Goal: Information Seeking & Learning: Learn about a topic

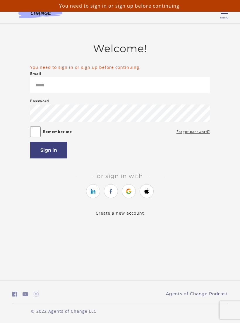
click at [128, 195] on icon "https://courses.thinkific.com/users/auth/google?ss%5Breferral%5D=&ss%5Buser_ret…" at bounding box center [129, 191] width 7 height 7
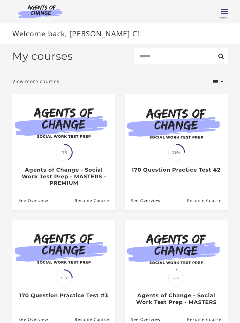
click at [88, 199] on link "Resume Course" at bounding box center [95, 200] width 41 height 19
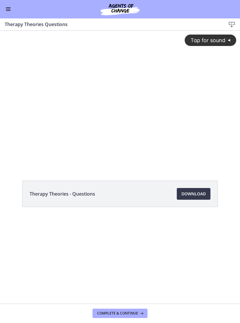
click at [11, 9] on button "Enable menu" at bounding box center [8, 9] width 7 height 7
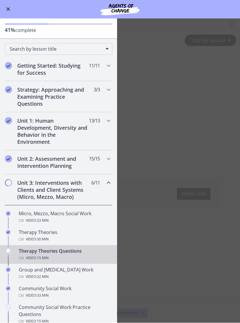
scroll to position [22, 0]
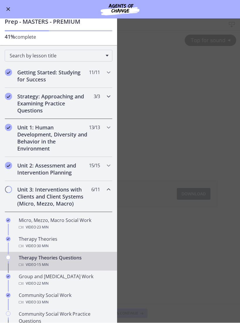
click at [35, 105] on h2 "Strategy: Approaching and Examining Practice Questions" at bounding box center [53, 103] width 72 height 21
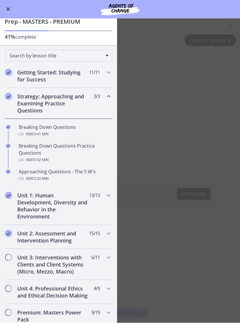
click at [39, 104] on h2 "Strategy: Approaching and Examining Practice Questions" at bounding box center [53, 103] width 72 height 21
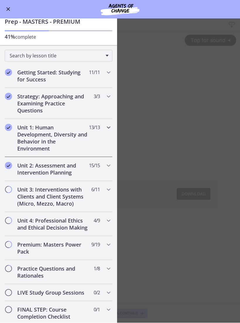
click at [31, 138] on h2 "Unit 1: Human Development, Diversity and Behavior in the Environment" at bounding box center [53, 138] width 72 height 28
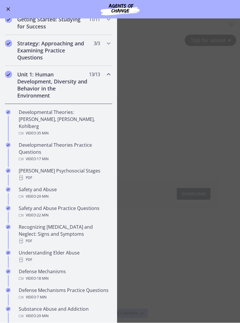
scroll to position [75, 0]
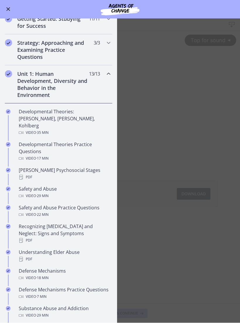
click at [34, 120] on div "Developmental Theories: Erikson, Piaget, Kohlberg Video · 35 min" at bounding box center [64, 123] width 91 height 28
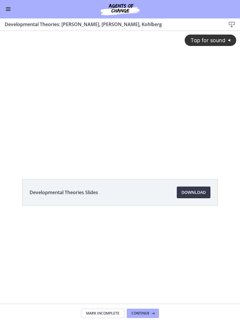
click at [91, 125] on div "Tap for sound @keyframes VOLUME_SMALL_WAVE_FLASH { 0% { opacity: 0; } 33% { opa…" at bounding box center [120, 93] width 240 height 125
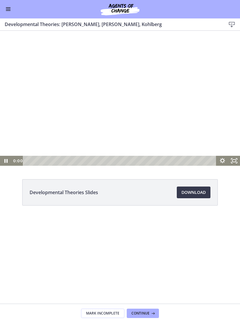
click at [104, 104] on div at bounding box center [120, 98] width 240 height 135
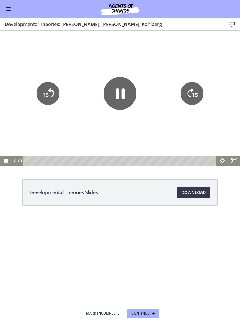
click at [122, 95] on icon "Pause" at bounding box center [120, 94] width 9 height 11
click at [9, 8] on button "Enable menu" at bounding box center [8, 9] width 7 height 7
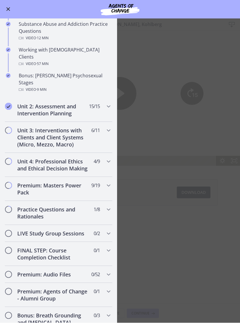
scroll to position [374, 0]
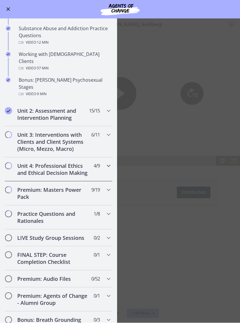
click at [35, 163] on h2 "Unit 4: Professional Ethics and Ethical Decision Making" at bounding box center [53, 170] width 72 height 14
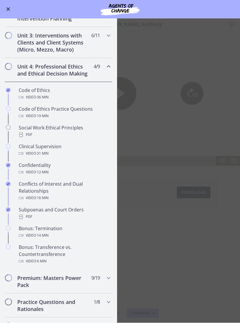
scroll to position [154, 0]
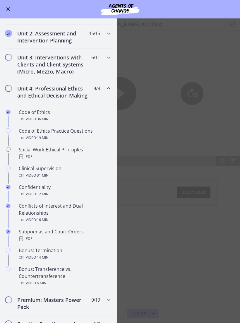
click at [32, 118] on div "Video · 36 min" at bounding box center [64, 119] width 91 height 7
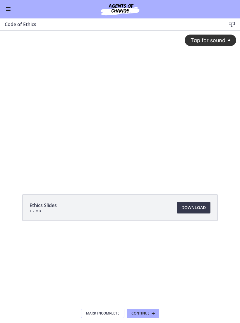
click at [105, 123] on div "Tap for sound @keyframes VOLUME_SMALL_WAVE_FLASH { 0% { opacity: 0; } 33% { opa…" at bounding box center [120, 101] width 240 height 140
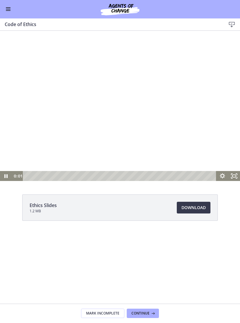
click at [233, 177] on icon "Fullscreen" at bounding box center [235, 176] width 12 height 10
